Goal: Task Accomplishment & Management: Complete application form

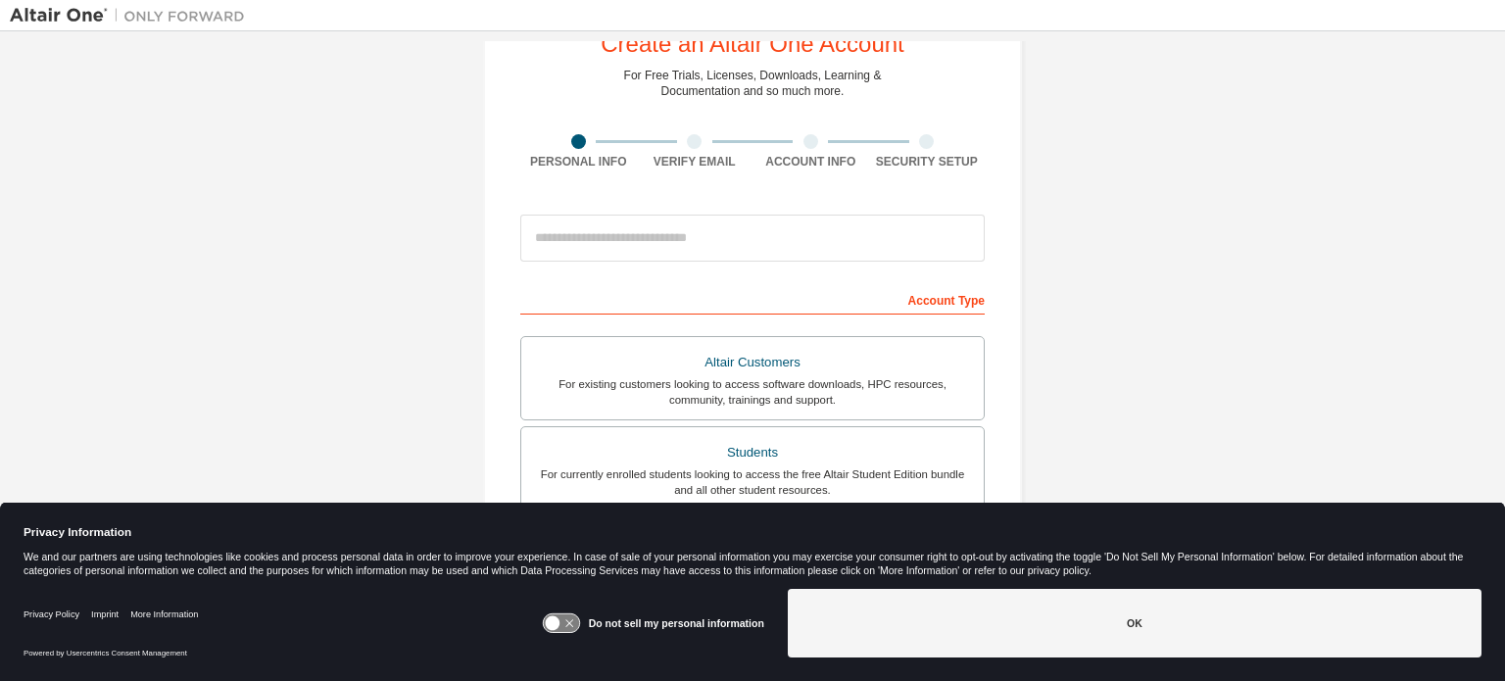
scroll to position [74, 0]
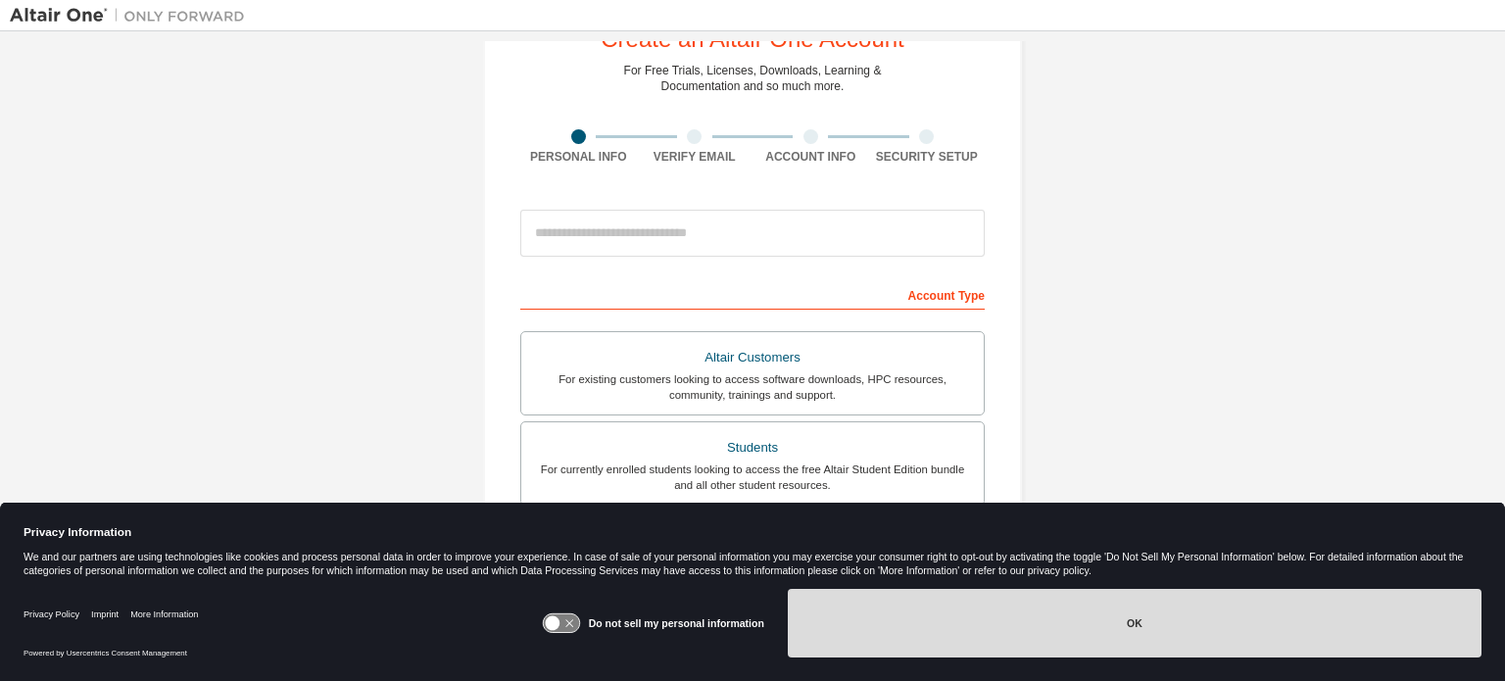
click at [948, 633] on button "OK" at bounding box center [1135, 623] width 694 height 69
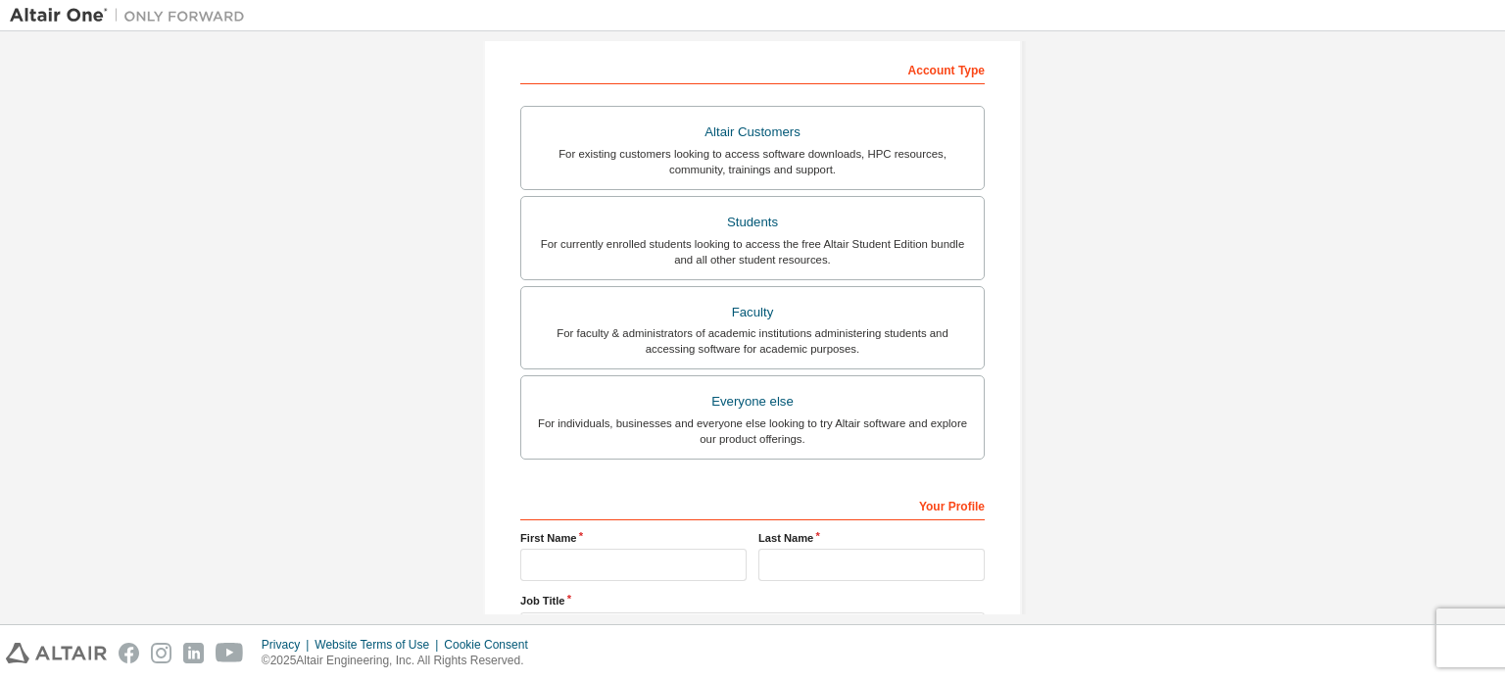
scroll to position [302, 0]
click at [738, 239] on div "For currently enrolled students looking to access the free Altair Student Editi…" at bounding box center [752, 249] width 439 height 31
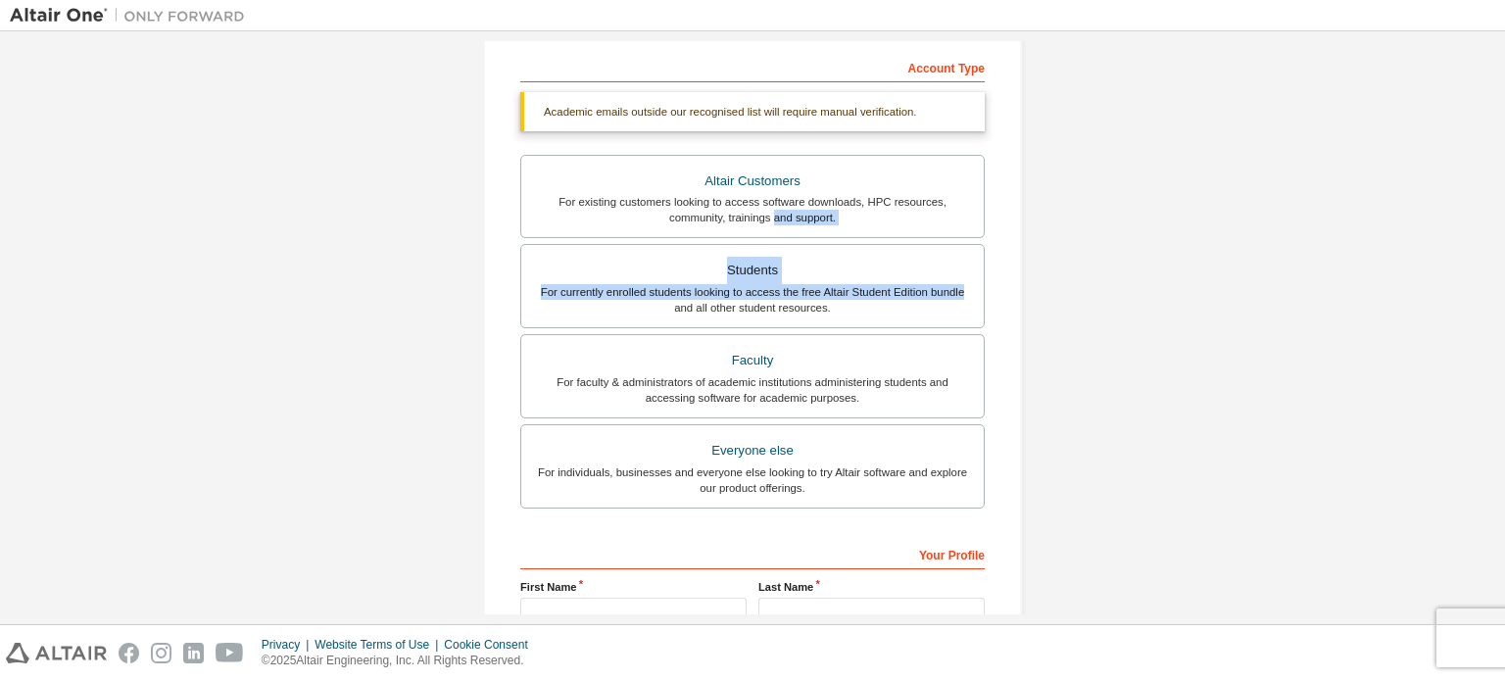
drag, startPoint x: 738, startPoint y: 239, endPoint x: 1030, endPoint y: 284, distance: 295.5
click at [1030, 284] on div "Create an Altair One Account For Free Trials, Licenses, Downloads, Learning & D…" at bounding box center [753, 283] width 586 height 1089
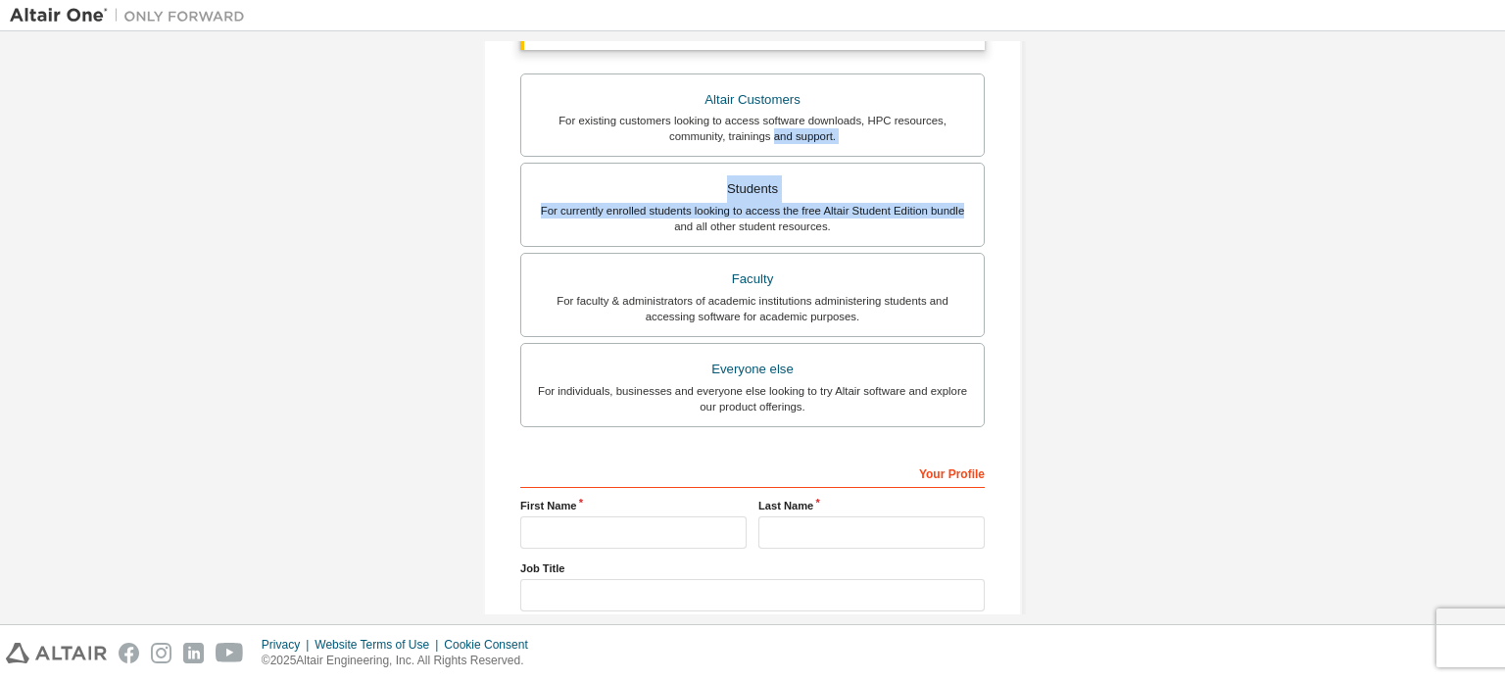
scroll to position [511, 0]
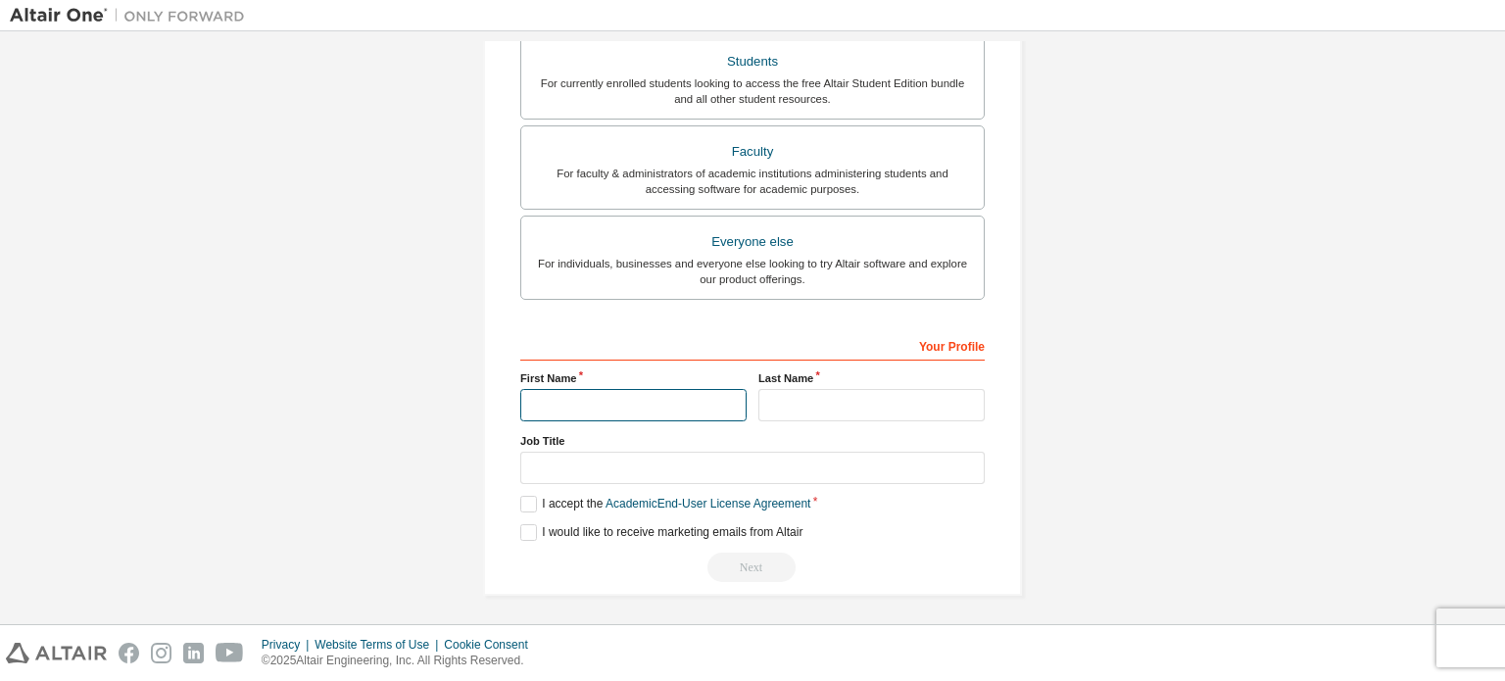
click at [626, 404] on input "text" at bounding box center [633, 405] width 226 height 32
type input "*****"
click at [830, 379] on label "Last Name" at bounding box center [871, 378] width 226 height 16
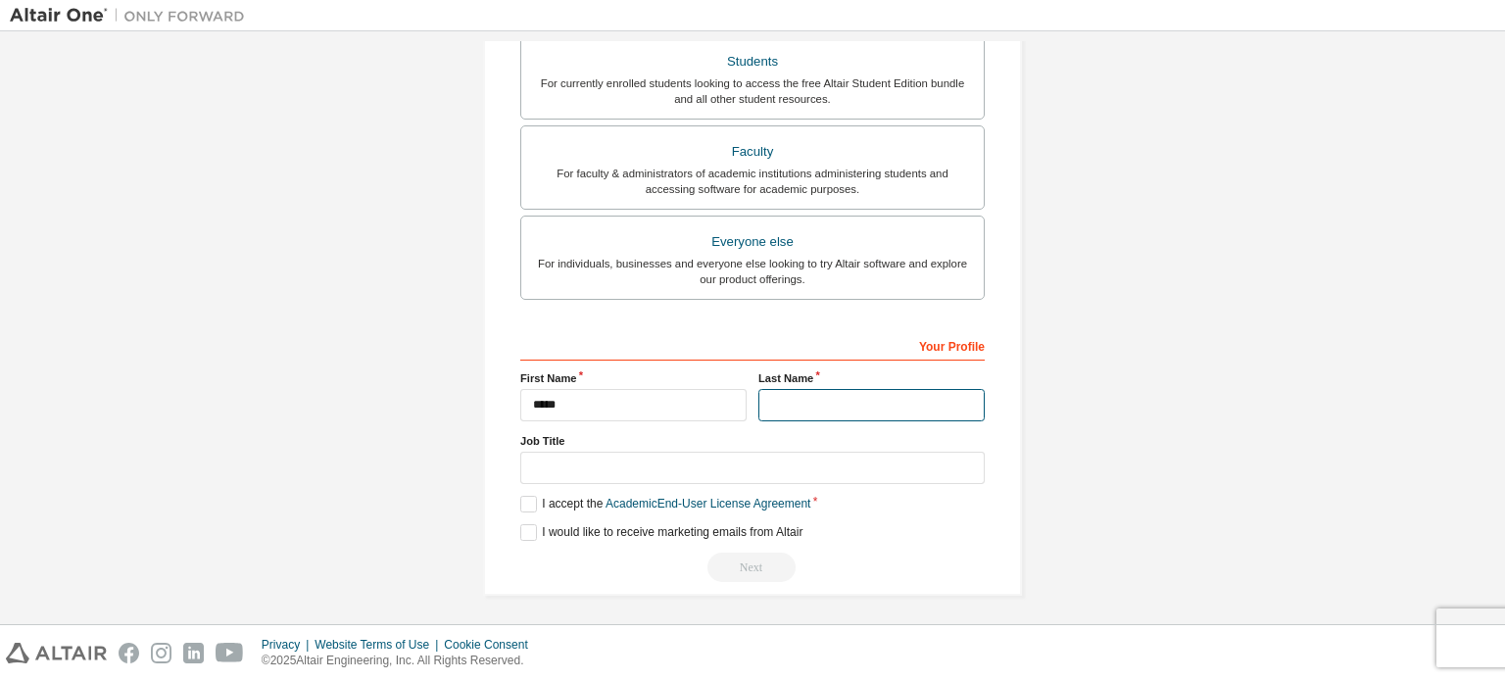
click at [825, 390] on input "text" at bounding box center [871, 405] width 226 height 32
type input "*********"
click at [524, 506] on label "I accept the Academic End-User License Agreement" at bounding box center [665, 504] width 290 height 17
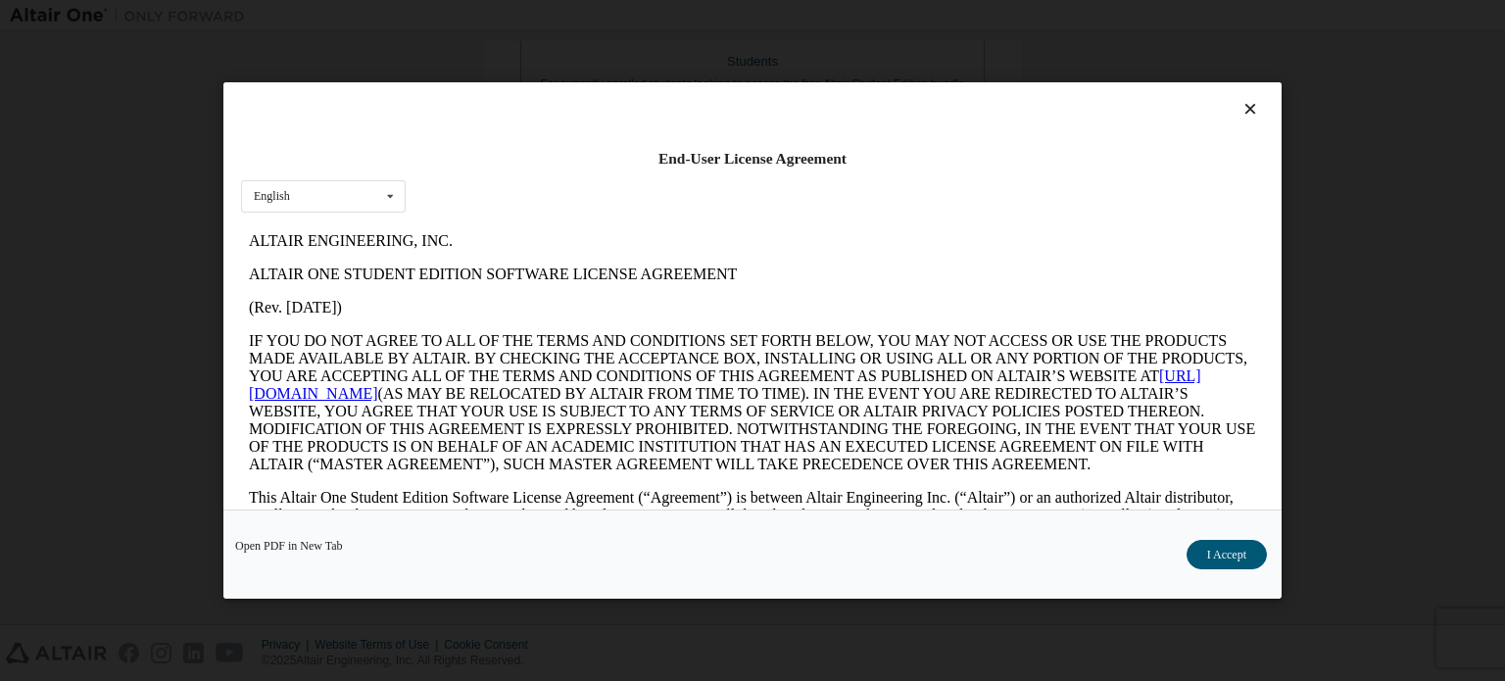
scroll to position [0, 0]
click at [1230, 547] on button "I Accept" at bounding box center [1227, 554] width 80 height 29
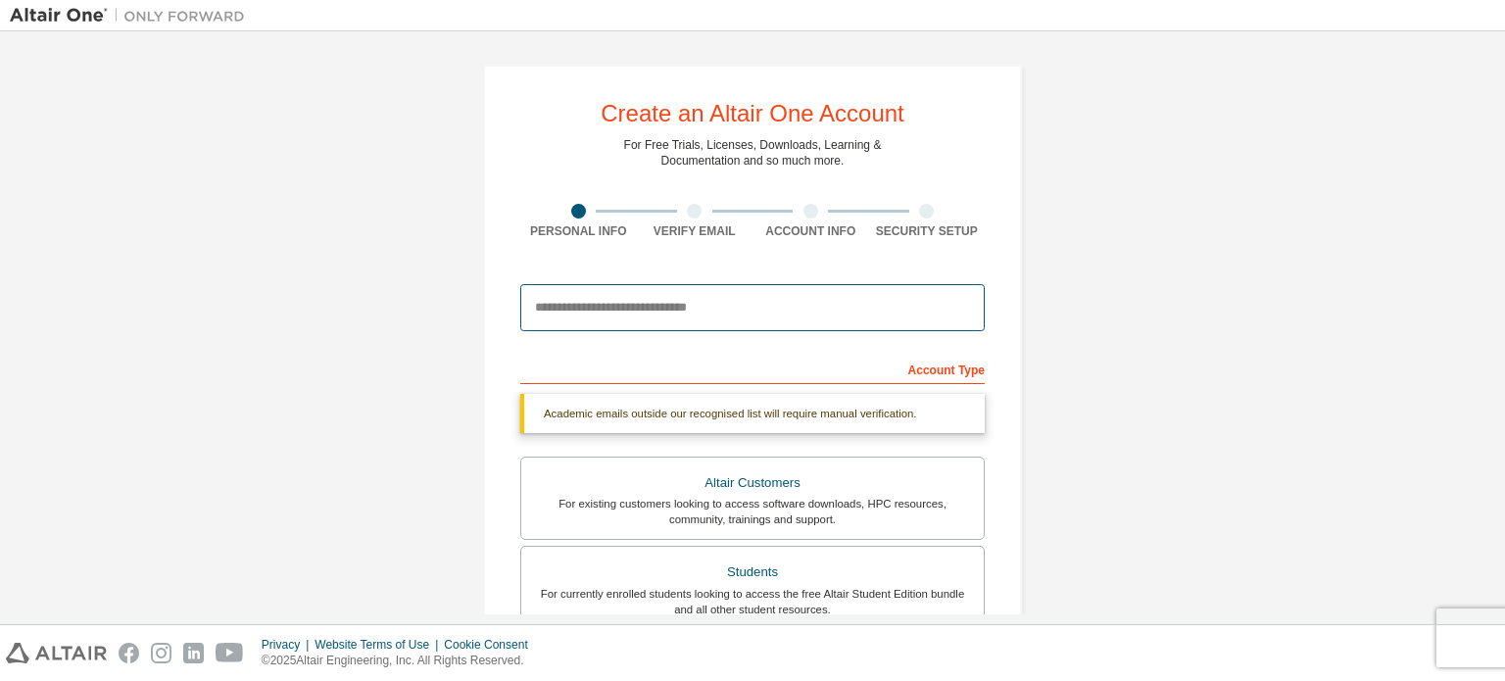
click at [689, 308] on input "email" at bounding box center [752, 307] width 464 height 47
type input "**********"
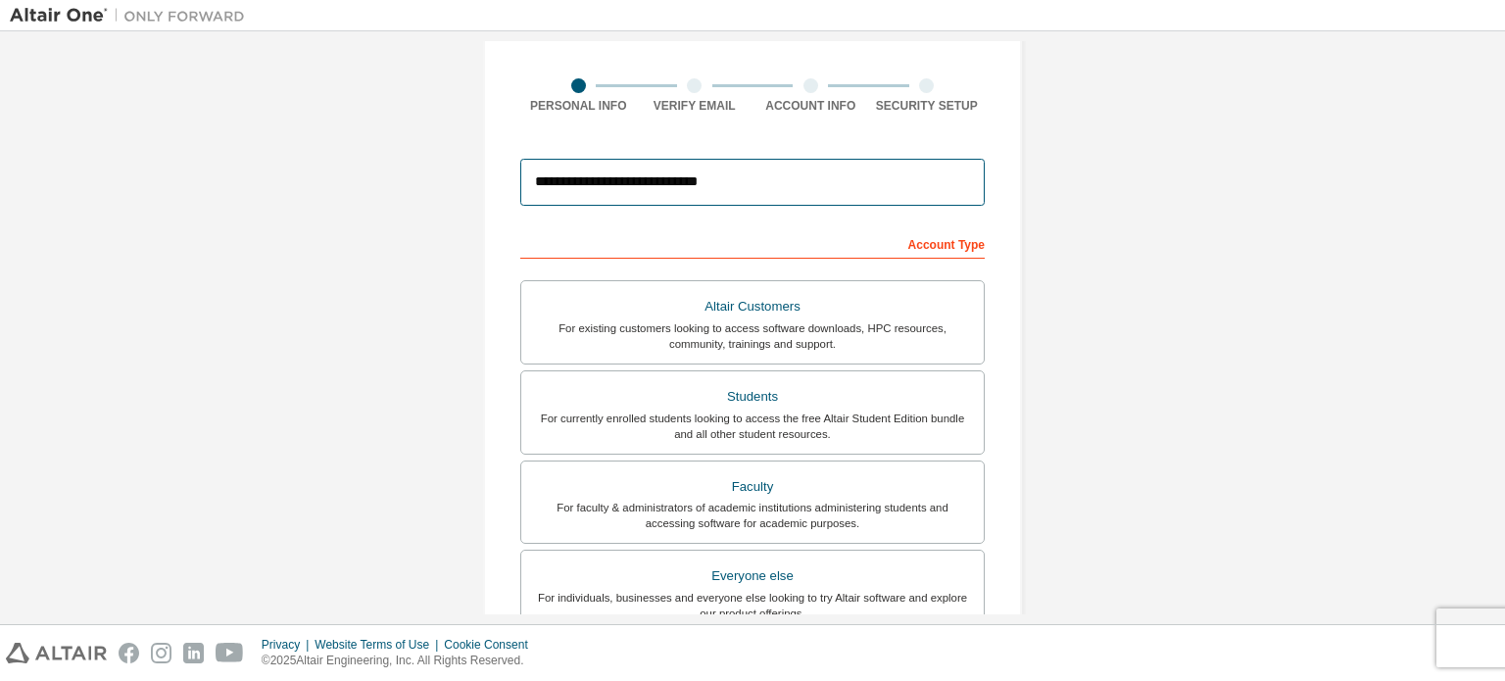
scroll to position [460, 0]
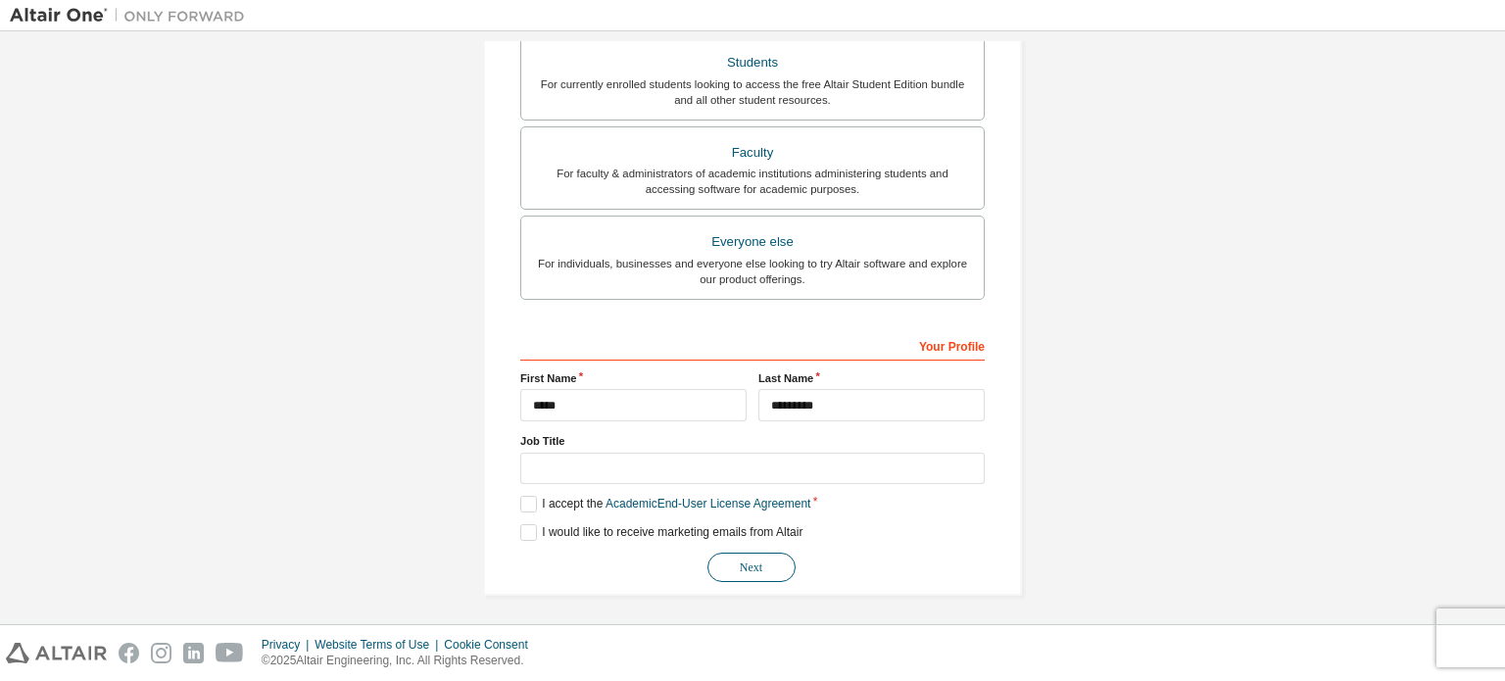
click at [757, 555] on button "Next" at bounding box center [751, 567] width 88 height 29
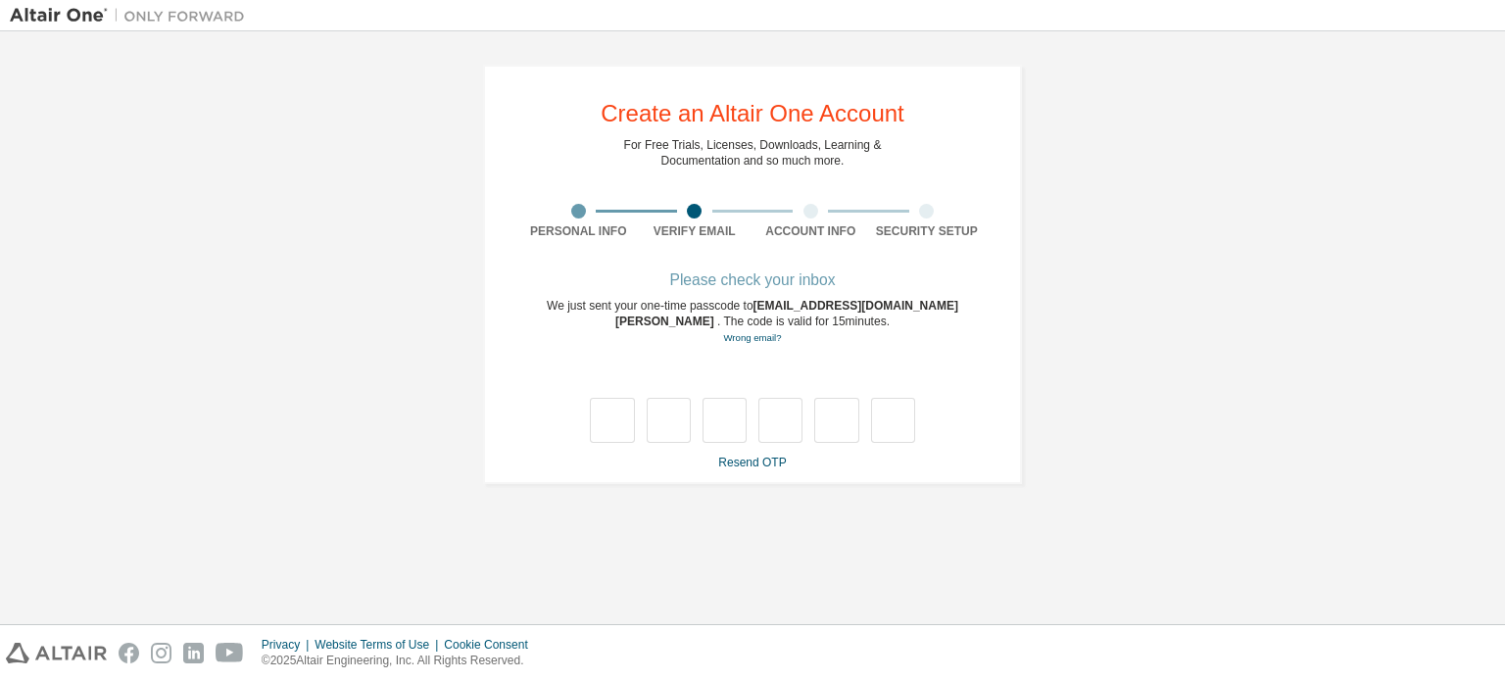
type input "*"
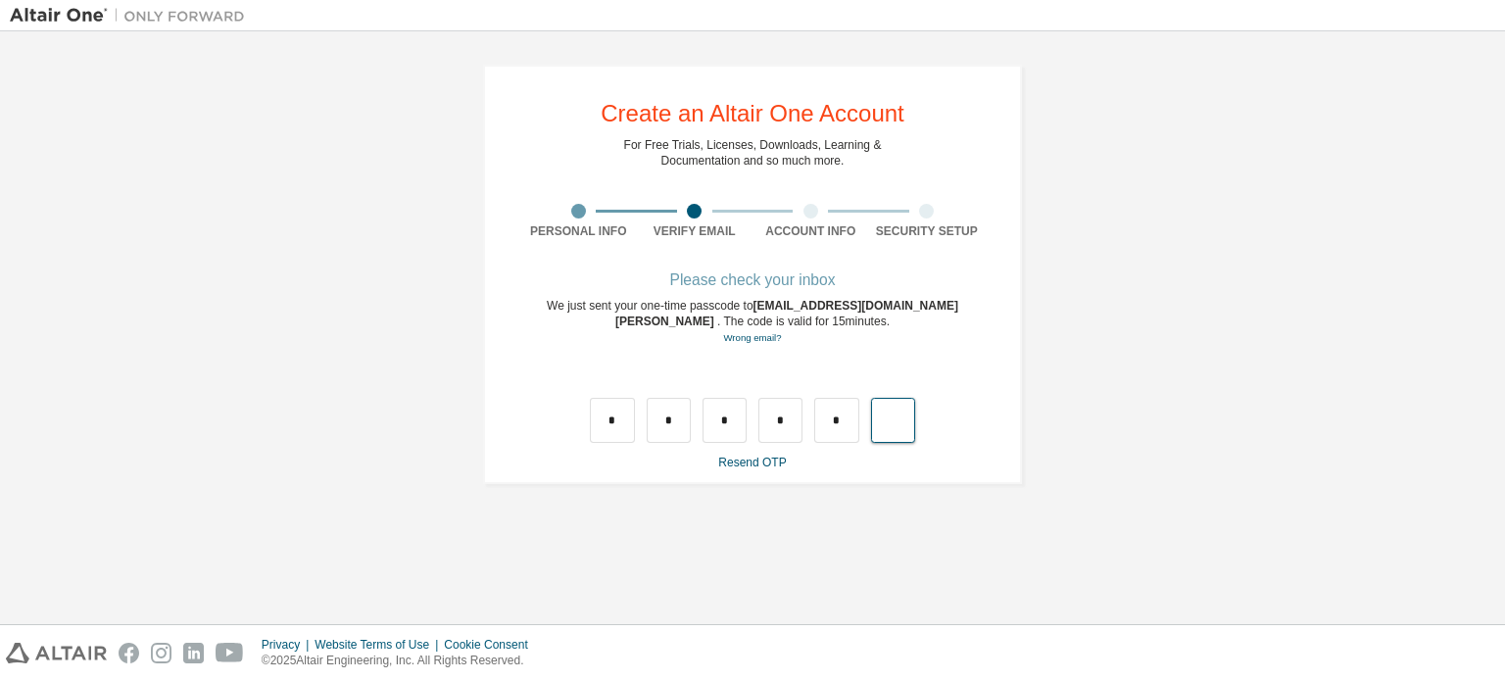
type input "*"
